Goal: Task Accomplishment & Management: Manage account settings

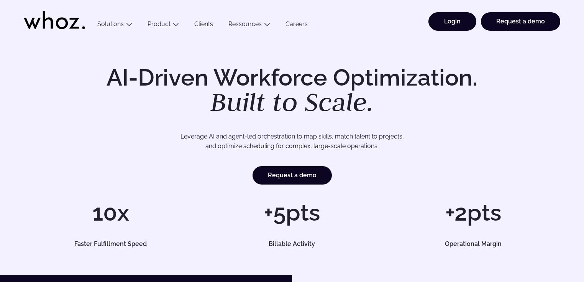
click at [452, 23] on link "Login" at bounding box center [452, 21] width 48 height 18
click at [454, 26] on link "Login" at bounding box center [452, 21] width 48 height 18
click at [457, 27] on link "Login" at bounding box center [452, 21] width 48 height 18
